Goal: Task Accomplishment & Management: Use online tool/utility

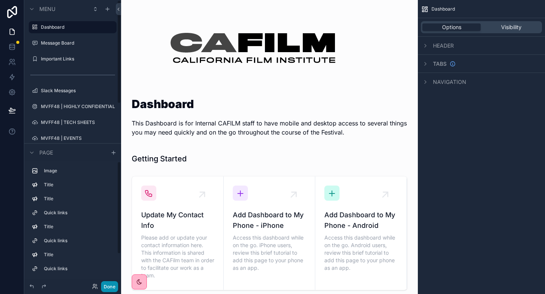
click at [112, 286] on button "Done" at bounding box center [109, 286] width 17 height 11
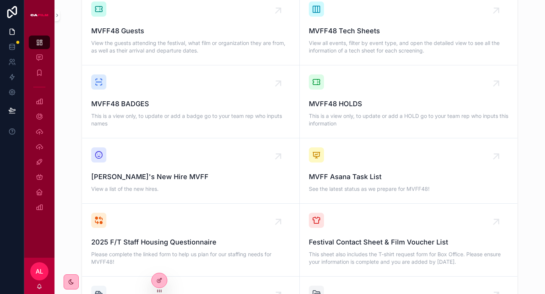
scroll to position [623, 0]
click at [154, 280] on div at bounding box center [159, 280] width 15 height 14
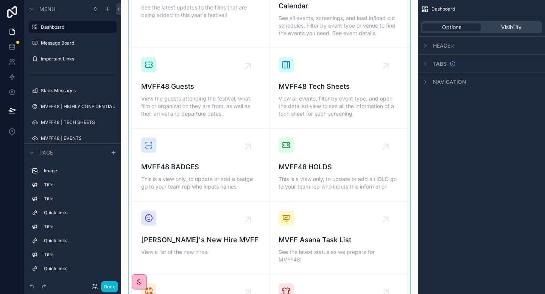
click at [190, 168] on div "scrollable content" at bounding box center [269, 270] width 284 height 635
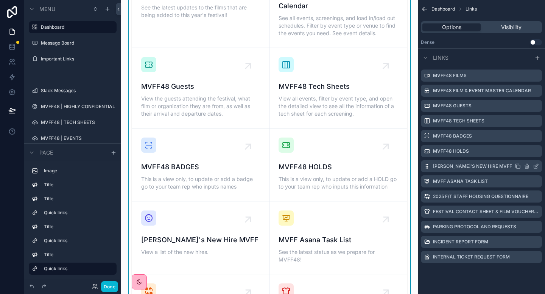
click at [528, 167] on icon "scrollable content" at bounding box center [526, 166] width 6 height 6
click at [523, 157] on icon at bounding box center [523, 154] width 6 height 6
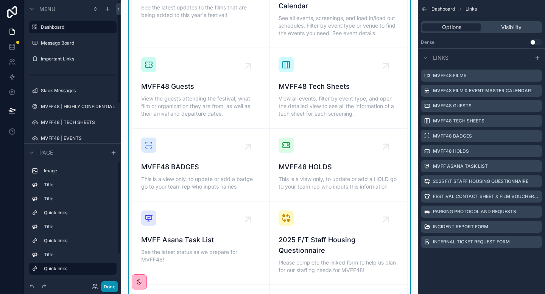
click at [106, 290] on button "Done" at bounding box center [109, 286] width 17 height 11
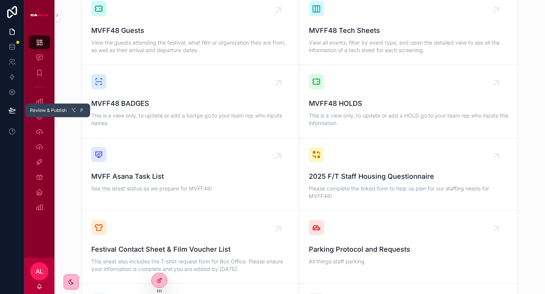
click at [10, 109] on icon at bounding box center [12, 110] width 6 height 4
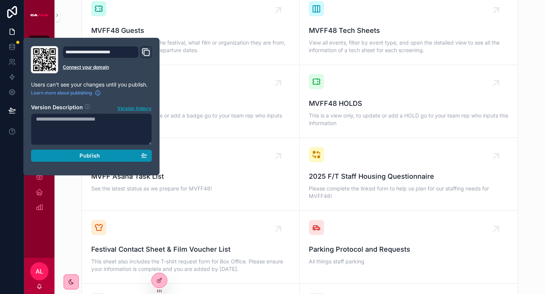
click at [92, 157] on span "Publish" at bounding box center [89, 155] width 20 height 7
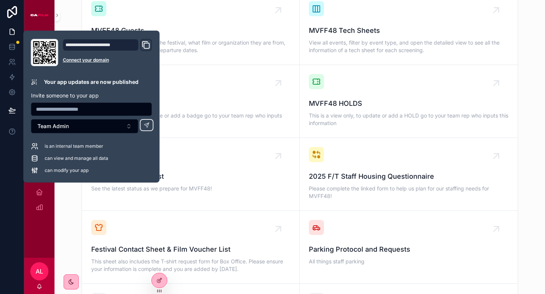
click at [34, 3] on div "scrollable content" at bounding box center [39, 15] width 30 height 30
